Goal: Task Accomplishment & Management: Manage account settings

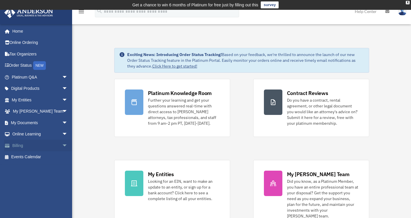
click at [62, 145] on span "arrow_drop_down" at bounding box center [68, 146] width 12 height 12
click at [32, 158] on link "$ Open Invoices" at bounding box center [42, 157] width 68 height 12
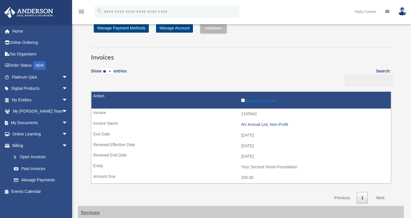
scroll to position [21, 0]
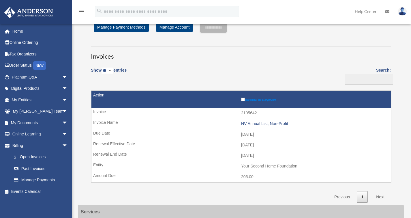
click at [406, 10] on img at bounding box center [402, 11] width 9 height 8
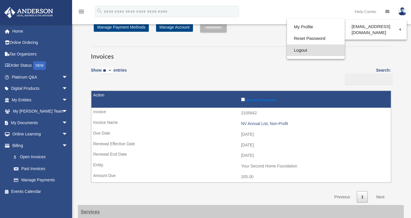
click at [300, 49] on link "Logout" at bounding box center [316, 50] width 58 height 12
